Goal: Task Accomplishment & Management: Use online tool/utility

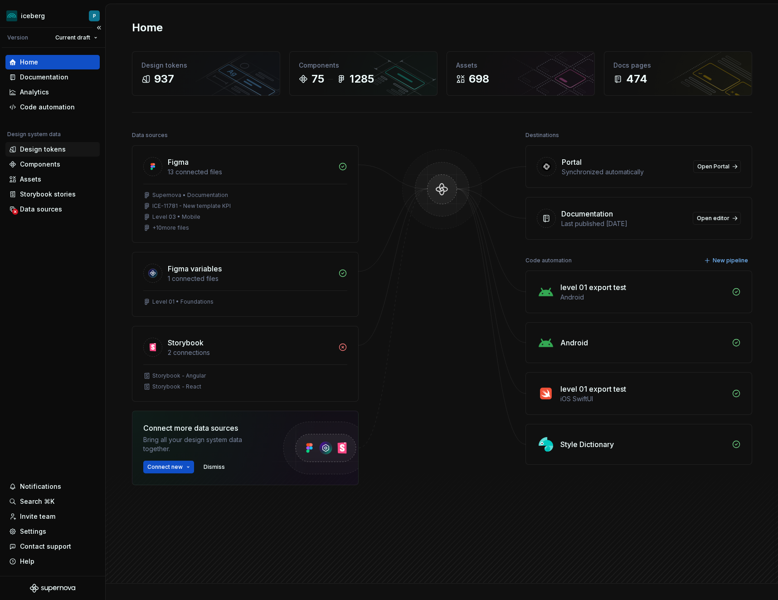
click at [63, 149] on div "Design tokens" at bounding box center [52, 149] width 87 height 9
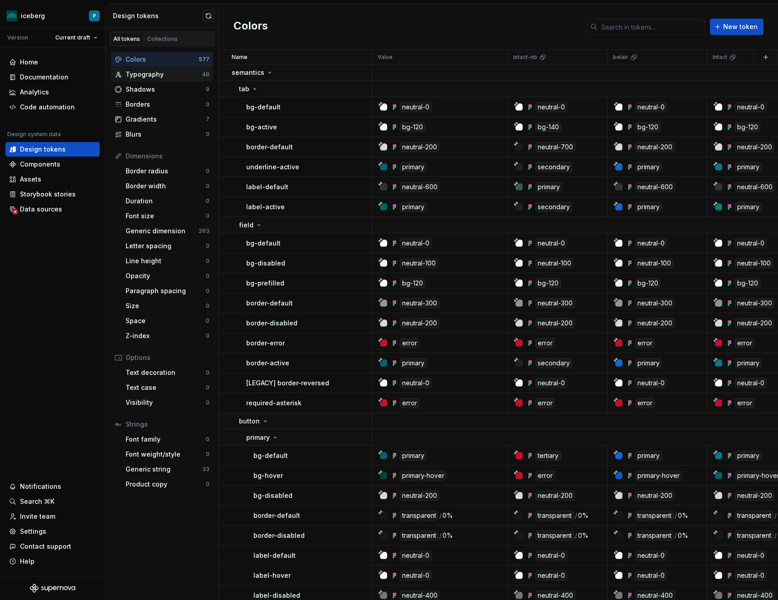
click at [165, 75] on div "Typography" at bounding box center [164, 74] width 77 height 9
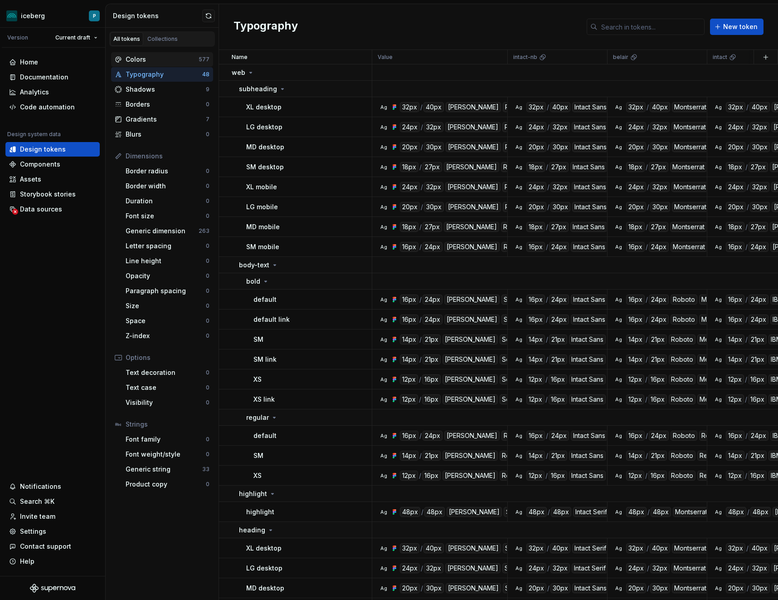
click at [167, 57] on div "Colors" at bounding box center [162, 59] width 73 height 9
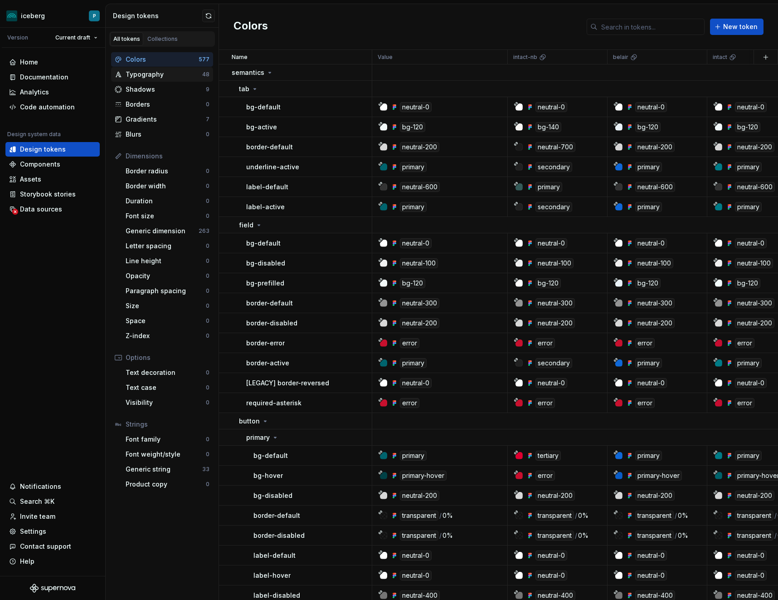
click at [166, 70] on div "Typography" at bounding box center [164, 74] width 77 height 9
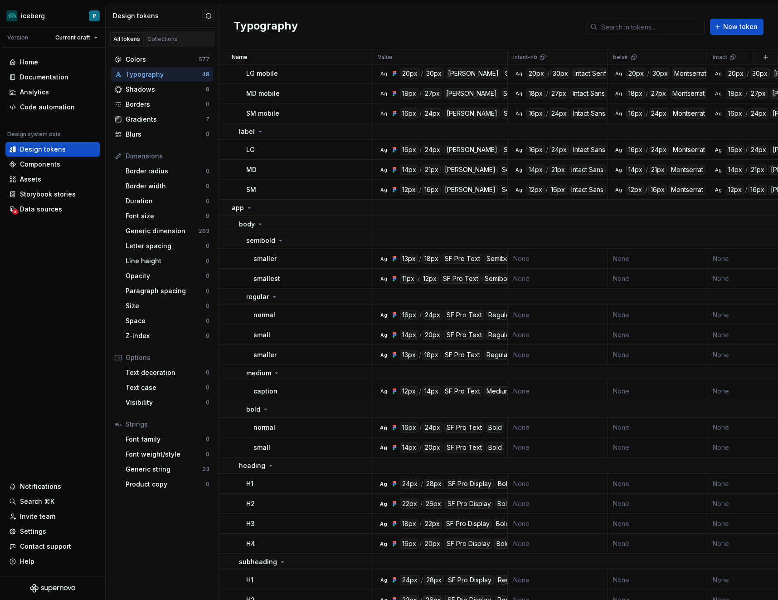
scroll to position [705, 0]
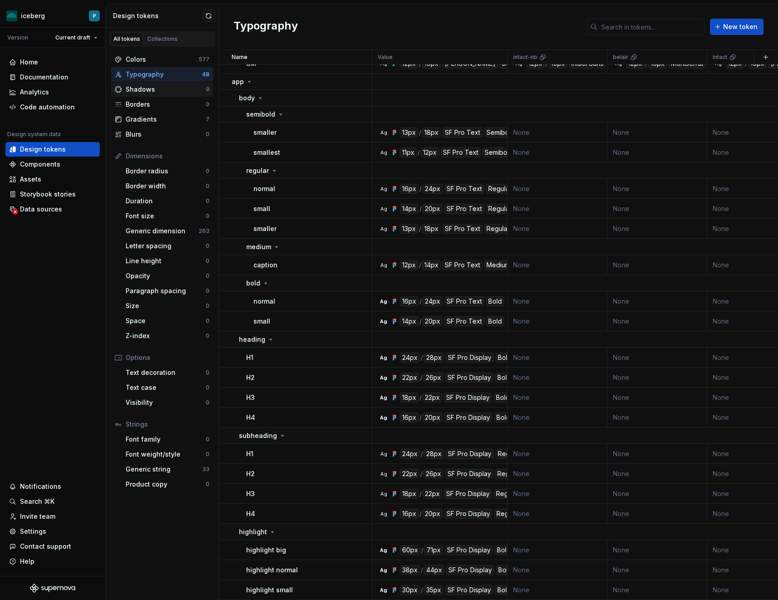
click at [142, 92] on div "Shadows" at bounding box center [166, 89] width 80 height 9
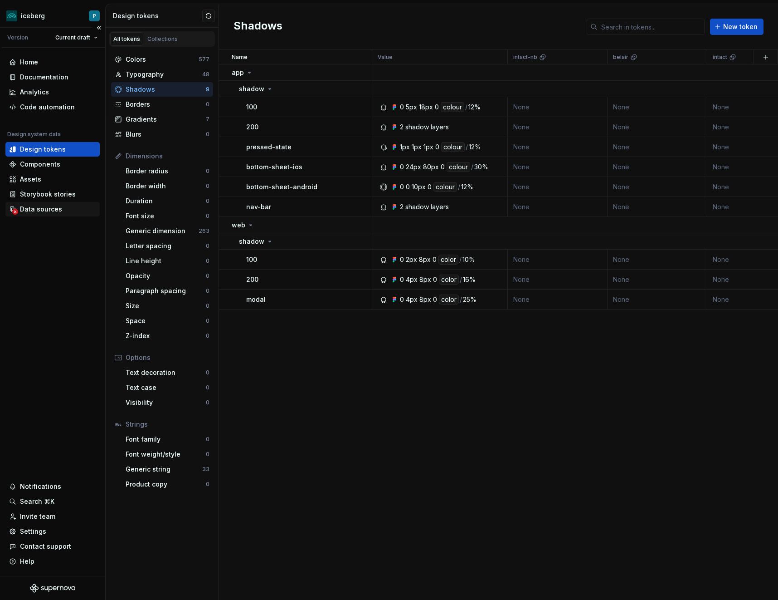
click at [45, 211] on div "Data sources" at bounding box center [41, 209] width 42 height 9
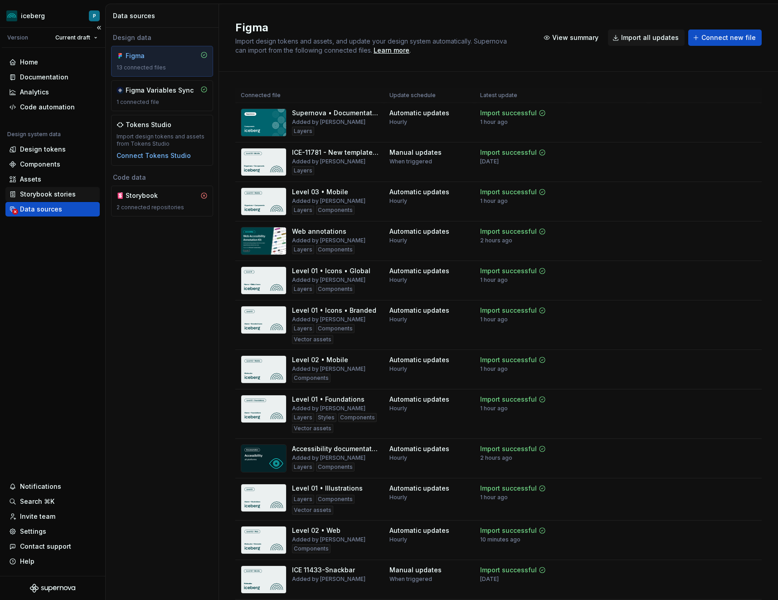
click at [43, 191] on div "Storybook stories" at bounding box center [48, 194] width 56 height 9
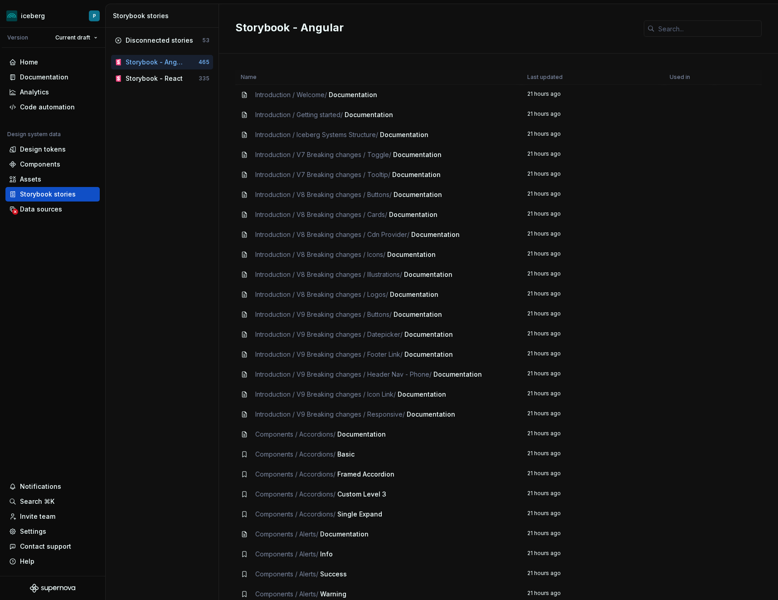
click at [373, 94] on span "Documentation" at bounding box center [353, 95] width 49 height 8
click at [304, 96] on span "Introduction / Welcome /" at bounding box center [291, 95] width 72 height 8
click at [55, 87] on div "Analytics" at bounding box center [52, 92] width 94 height 15
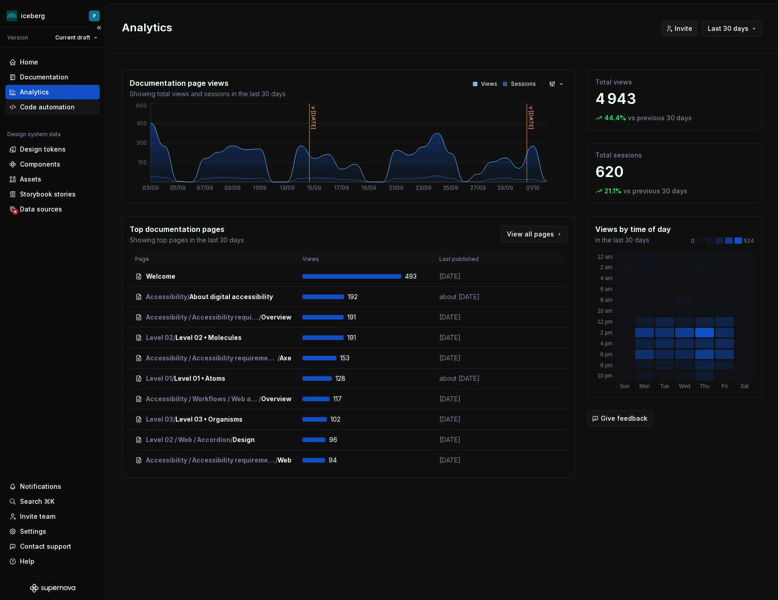
click at [41, 107] on div "Code automation" at bounding box center [47, 107] width 55 height 9
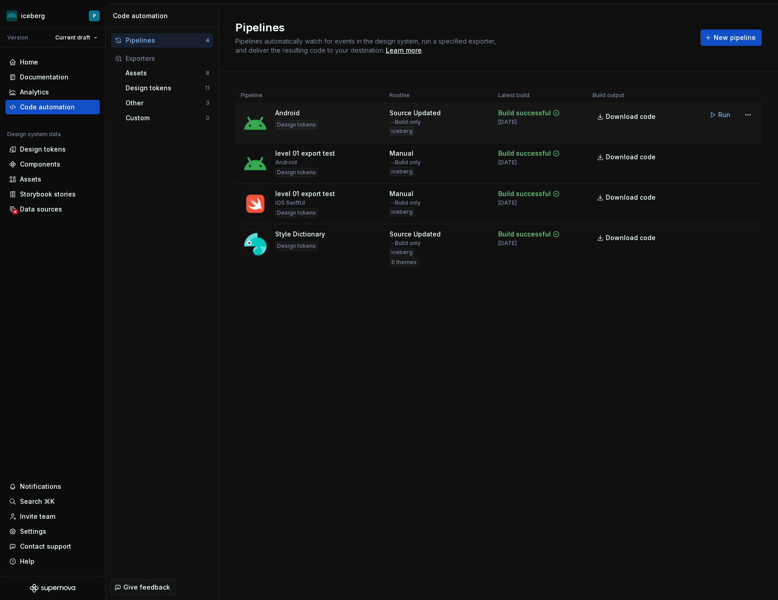
click at [340, 118] on div "Android Design tokens" at bounding box center [310, 122] width 138 height 29
click at [753, 112] on html "iceberg P Version Current draft Home Documentation Analytics Code automation De…" at bounding box center [389, 300] width 778 height 600
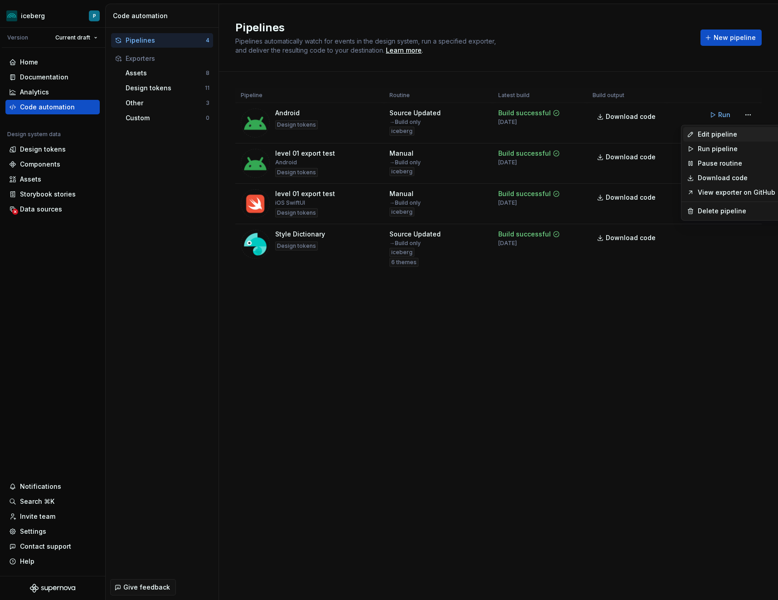
click at [727, 135] on div "Edit pipeline" at bounding box center [737, 134] width 78 height 9
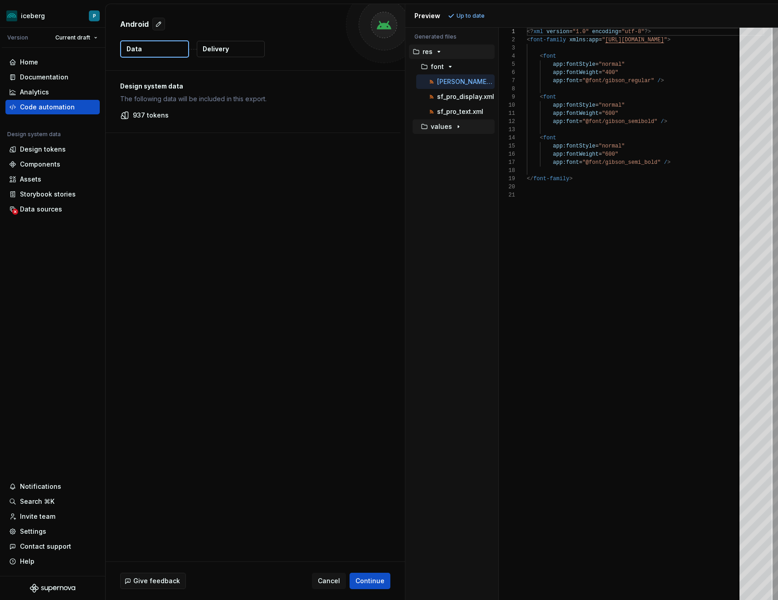
click at [456, 126] on icon "button" at bounding box center [458, 126] width 7 height 7
click at [457, 139] on p "exported_colors.xml" at bounding box center [466, 141] width 58 height 7
type textarea "**********"
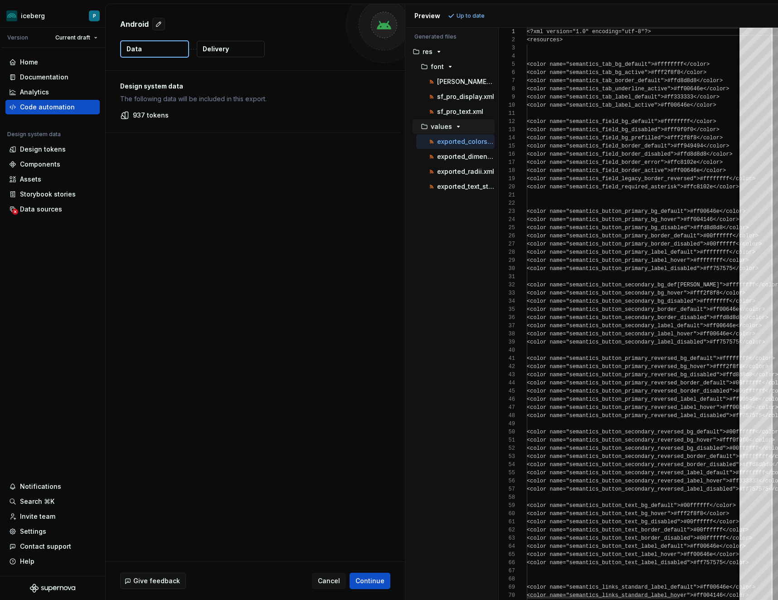
scroll to position [82, 0]
